Goal: Task Accomplishment & Management: Manage account settings

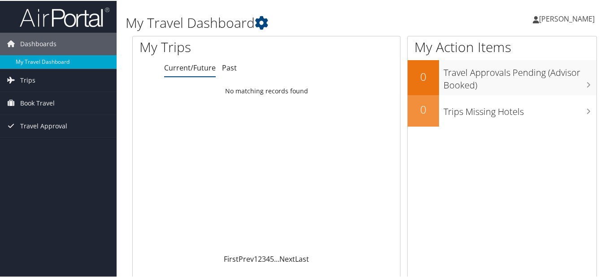
click at [575, 21] on span "[PERSON_NAME]" at bounding box center [567, 18] width 56 height 10
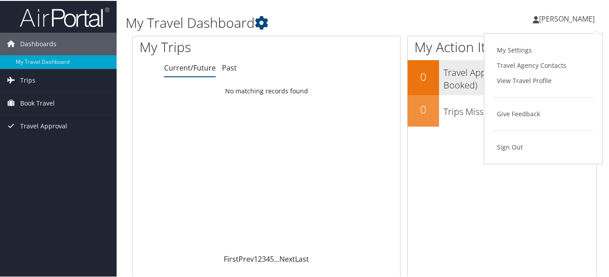
click at [513, 81] on link "View Travel Profile" at bounding box center [543, 79] width 100 height 15
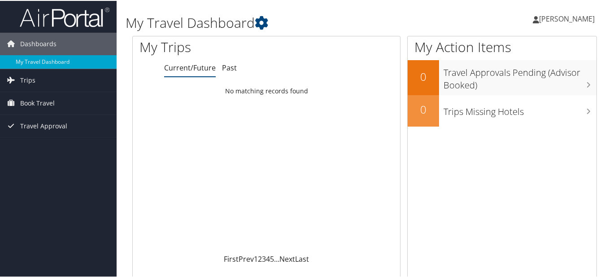
click at [566, 20] on span "[PERSON_NAME]" at bounding box center [567, 18] width 56 height 10
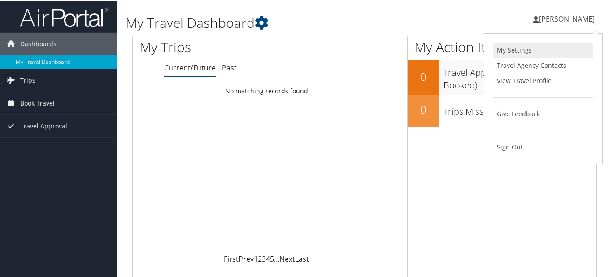
click at [510, 50] on link "My Settings" at bounding box center [543, 49] width 100 height 15
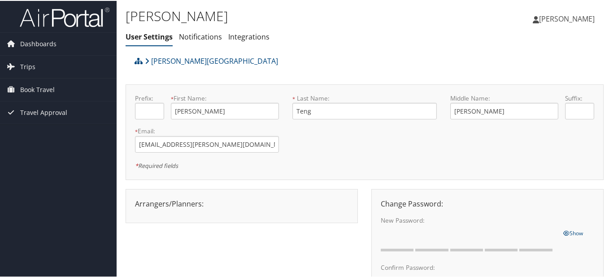
click at [571, 13] on link "[PERSON_NAME]" at bounding box center [567, 17] width 71 height 27
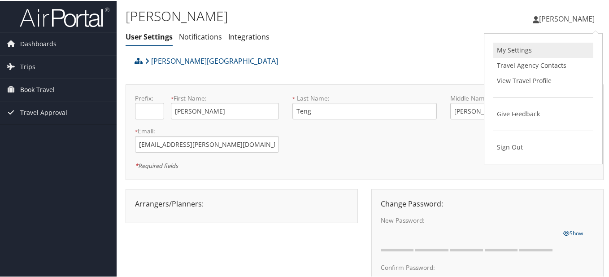
click at [519, 51] on link "My Settings" at bounding box center [543, 49] width 100 height 15
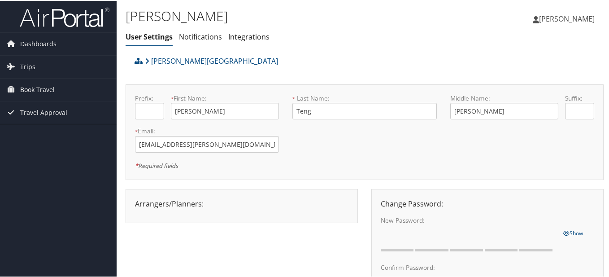
click at [569, 21] on span "[PERSON_NAME]" at bounding box center [567, 18] width 56 height 10
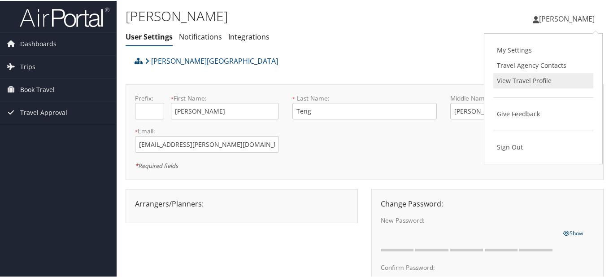
click at [523, 83] on link "View Travel Profile" at bounding box center [543, 79] width 100 height 15
